Goal: Navigation & Orientation: Find specific page/section

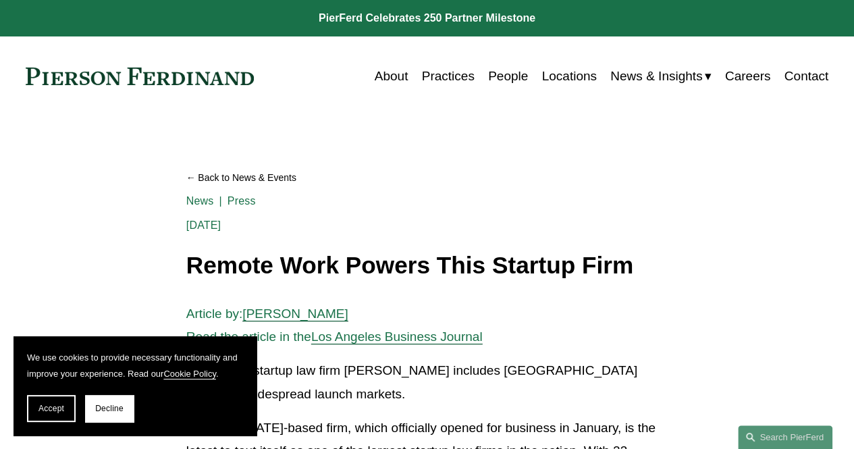
scroll to position [1, 0]
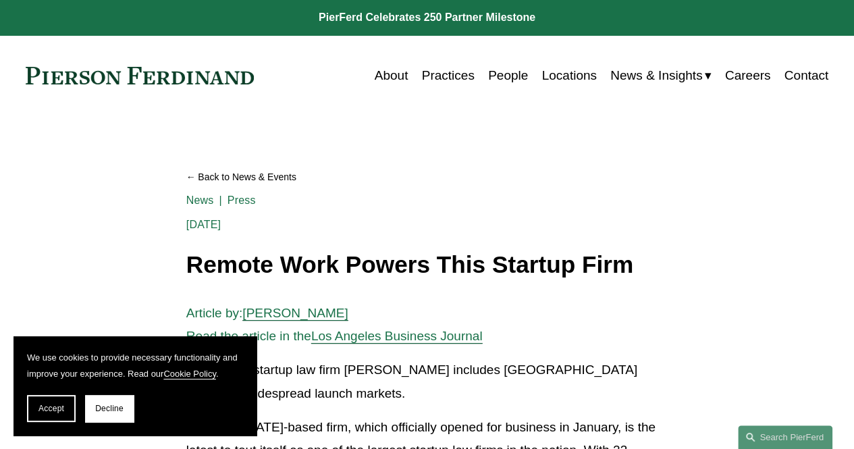
click at [450, 74] on link "Practices" at bounding box center [448, 76] width 53 height 26
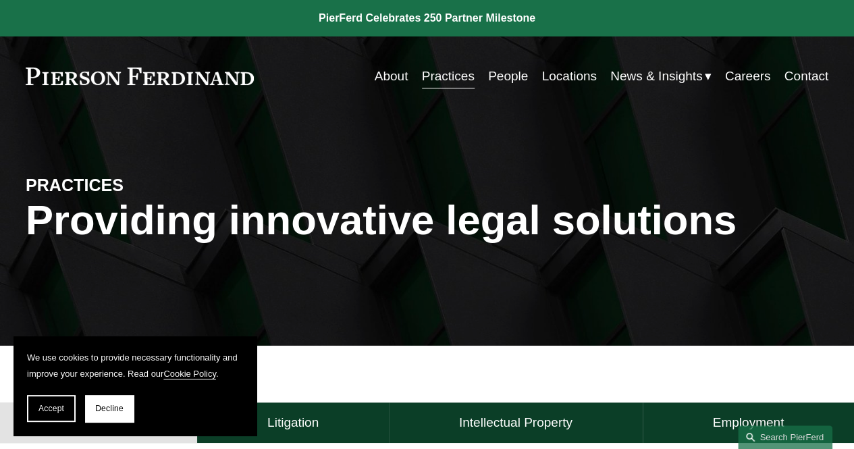
click at [736, 76] on link "Careers" at bounding box center [748, 76] width 46 height 26
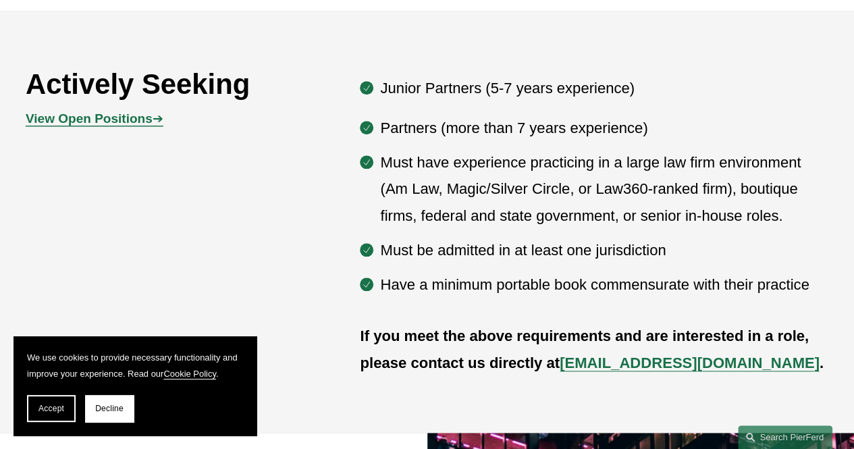
scroll to position [640, 0]
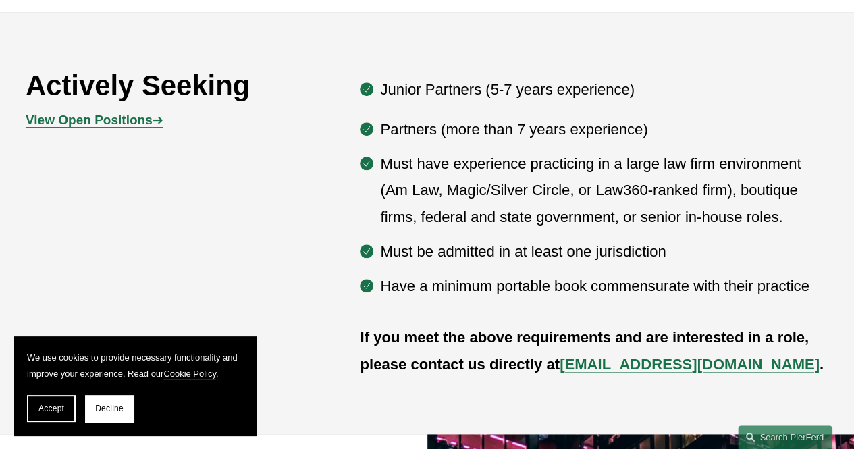
click at [130, 125] on strong "View Open Positions" at bounding box center [89, 120] width 127 height 14
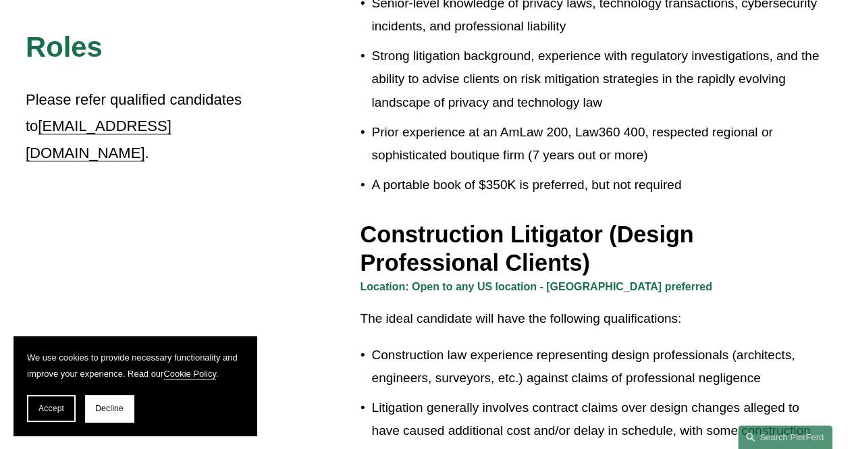
scroll to position [593, 0]
